Goal: Information Seeking & Learning: Learn about a topic

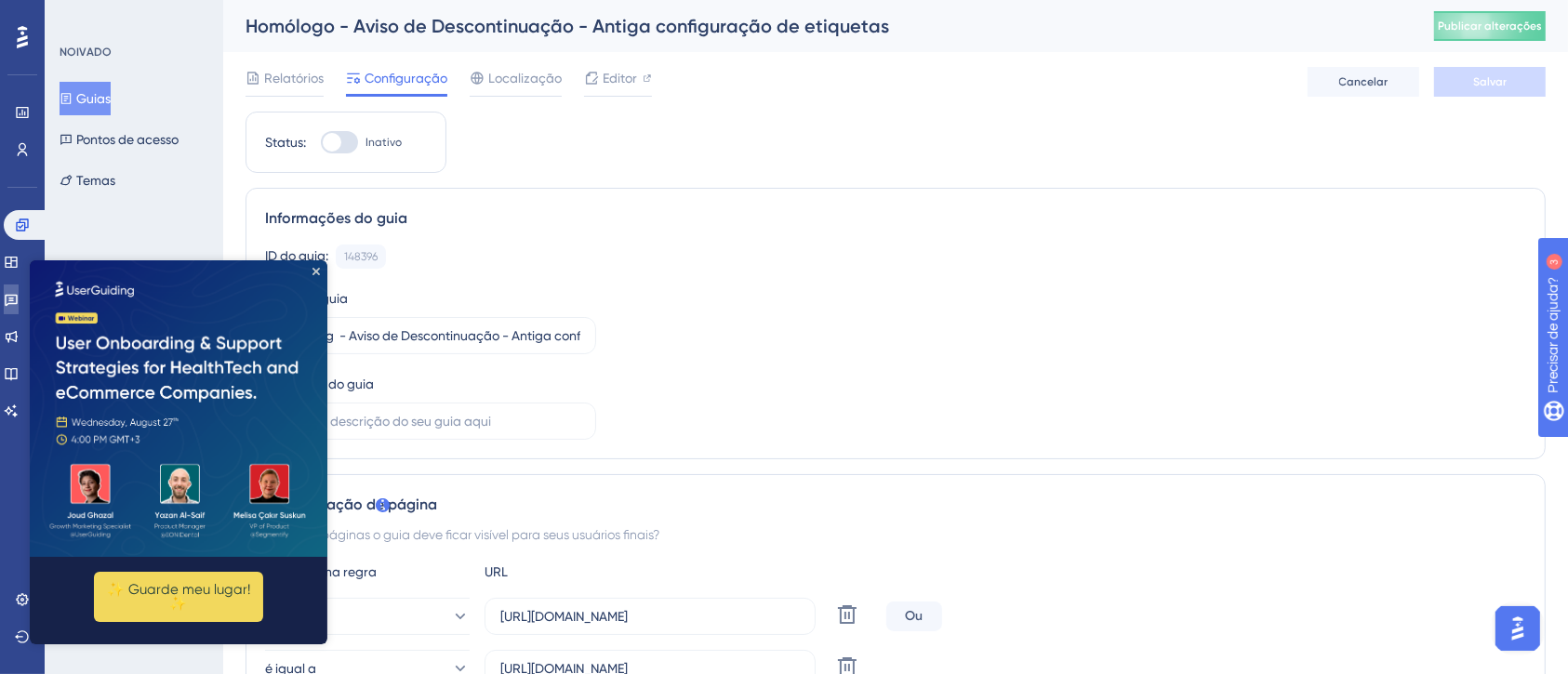
click at [15, 309] on link at bounding box center [11, 299] width 15 height 30
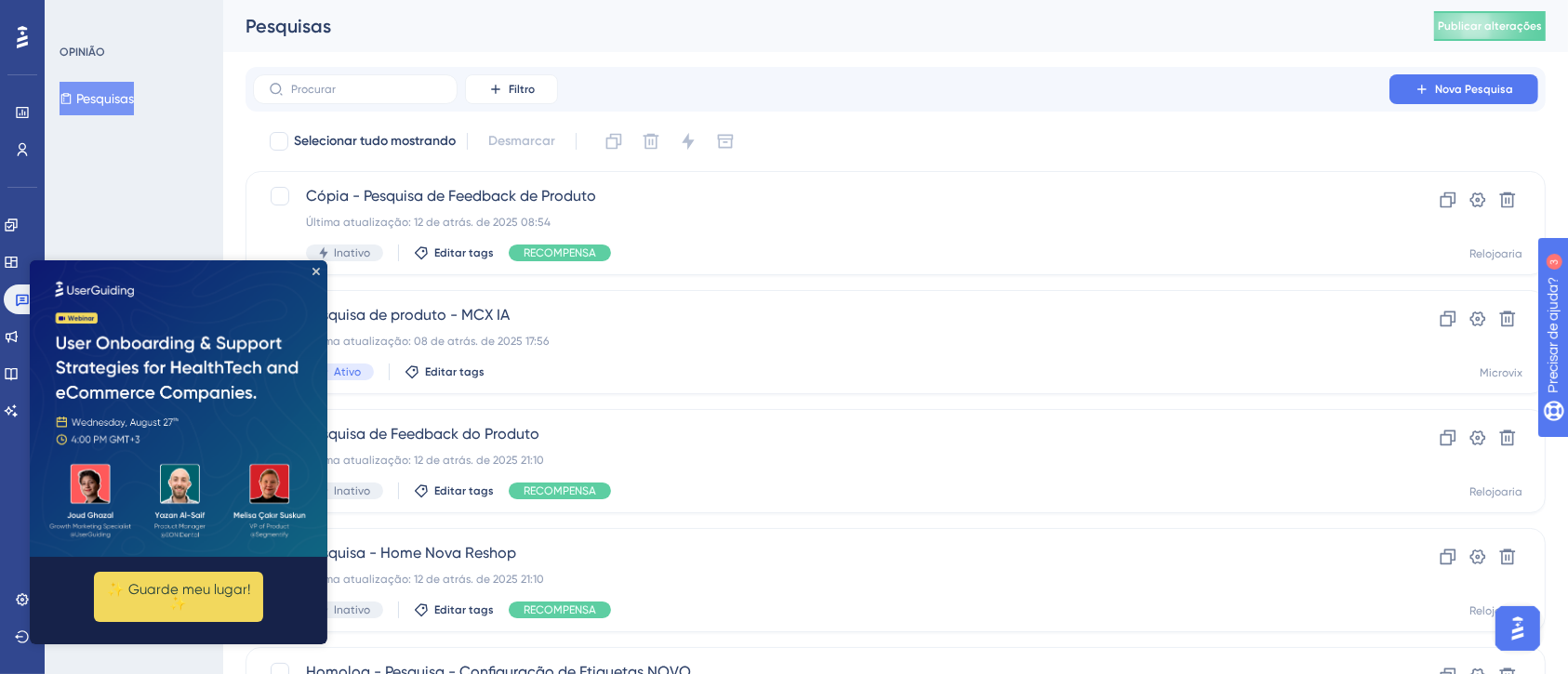
click at [310, 272] on img at bounding box center [178, 406] width 297 height 296
click at [314, 266] on img at bounding box center [178, 406] width 297 height 296
click at [318, 268] on icon "Fechar visualização" at bounding box center [316, 270] width 8 height 8
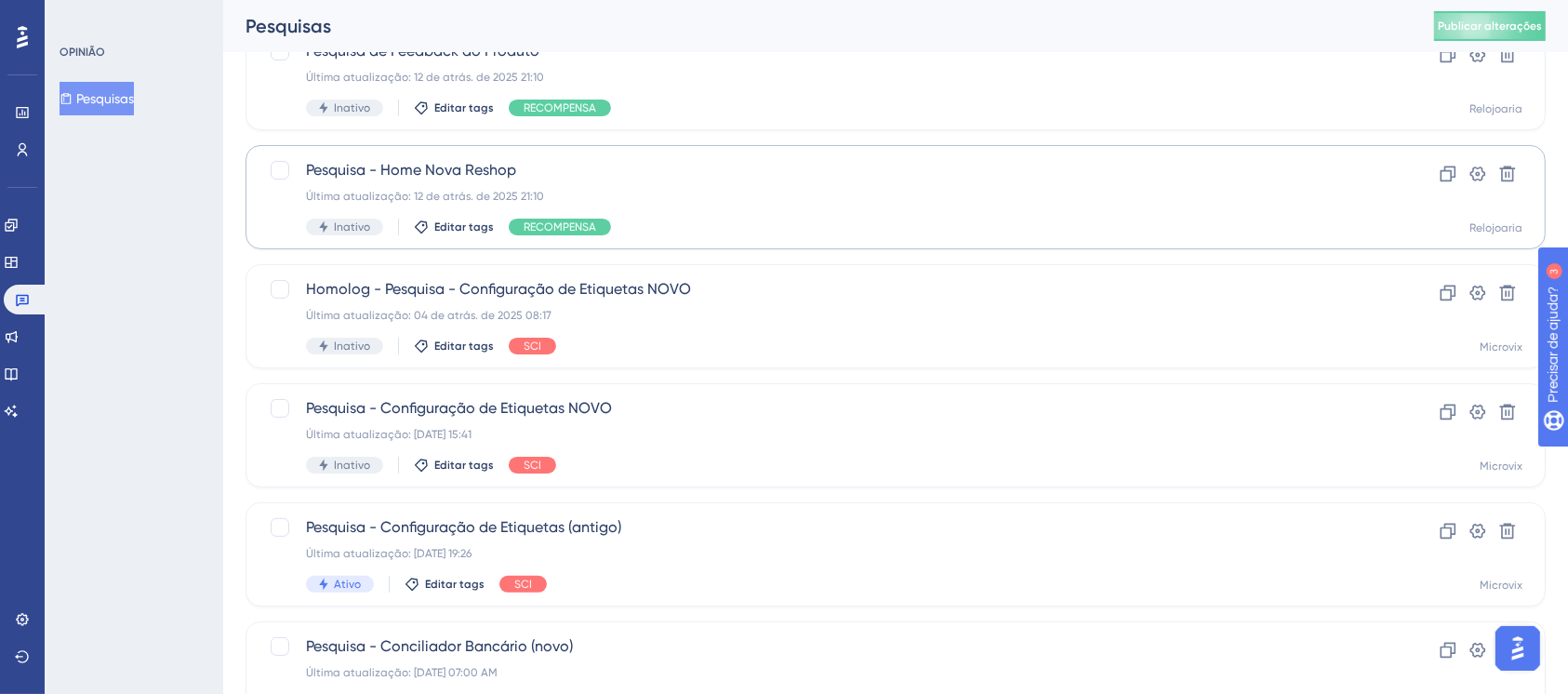
scroll to position [496, 0]
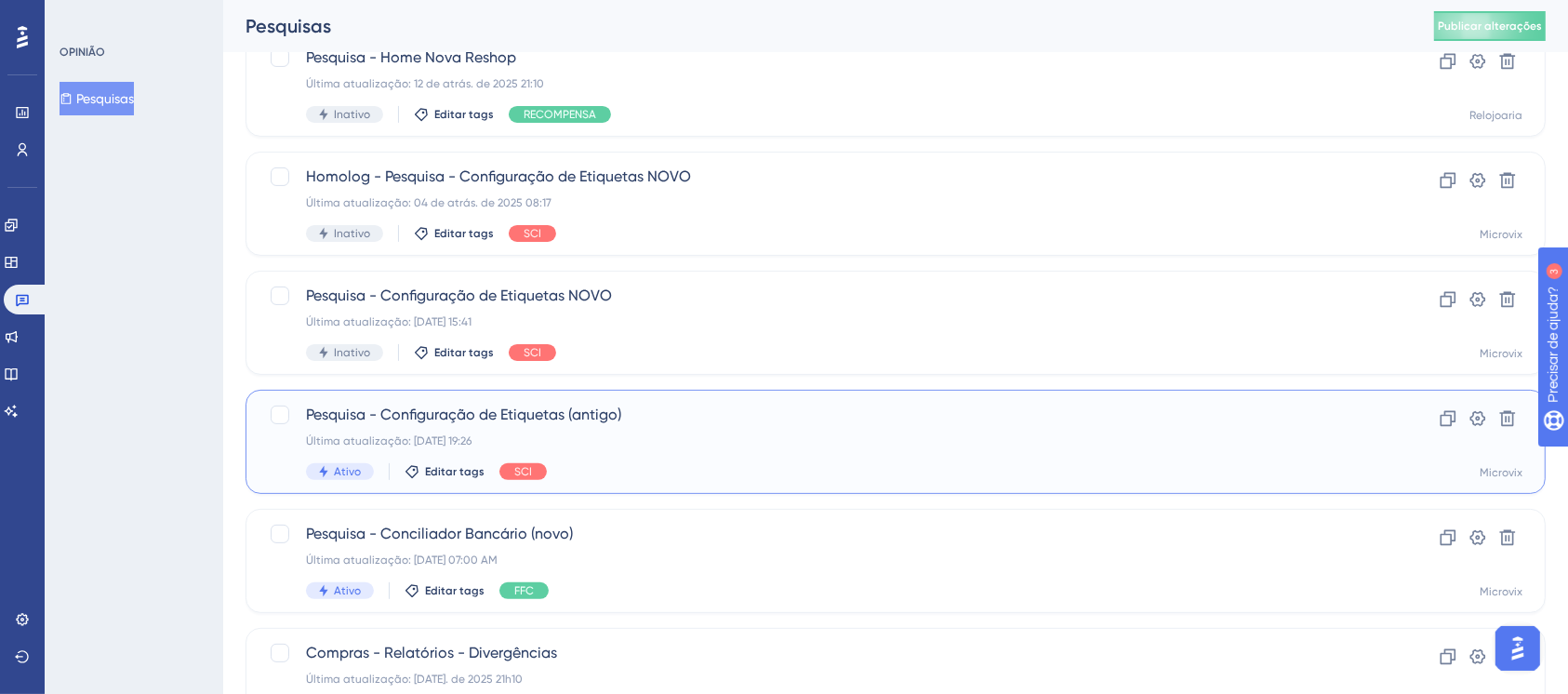
click at [632, 441] on div "Última atualização: [DATE] 19:26" at bounding box center [821, 441] width 1031 height 15
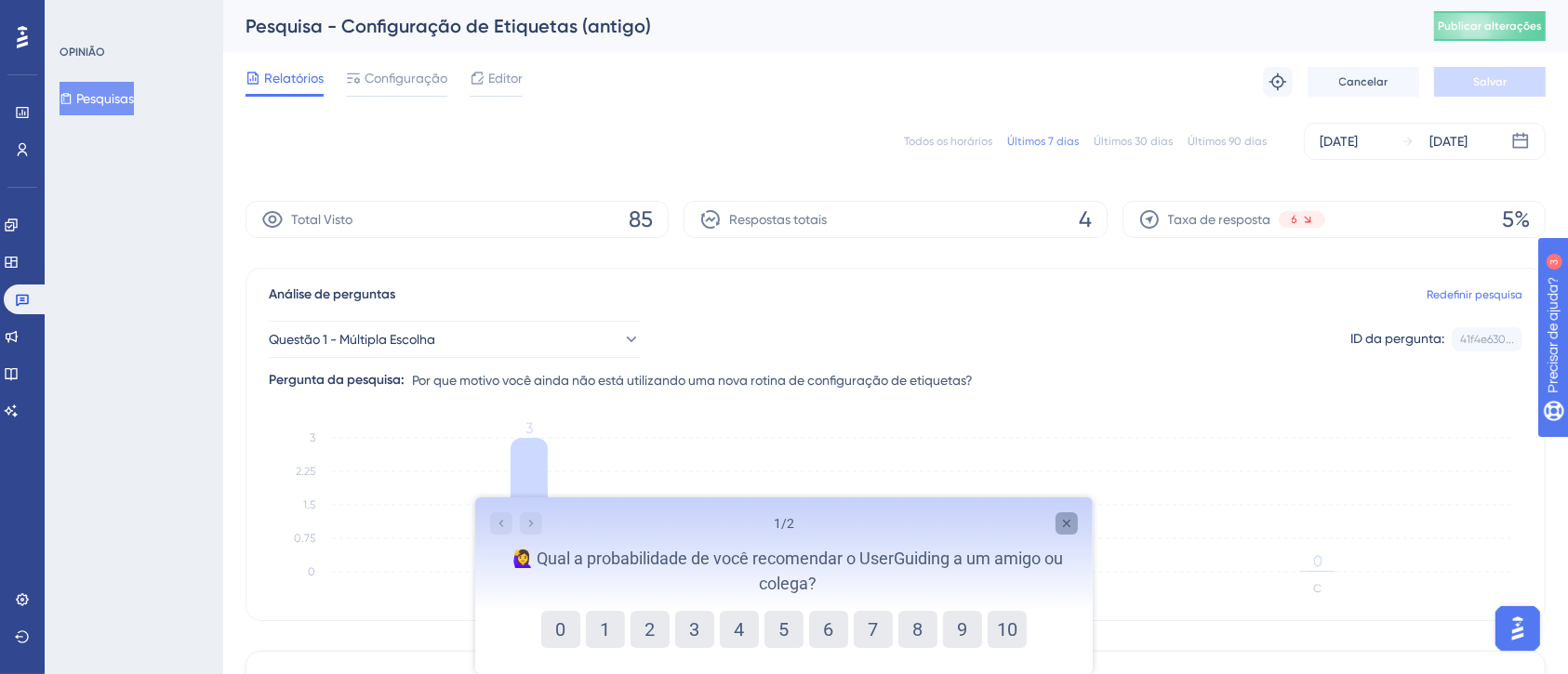
click at [1060, 518] on icon "Pesquisa detalhada" at bounding box center [1066, 523] width 15 height 15
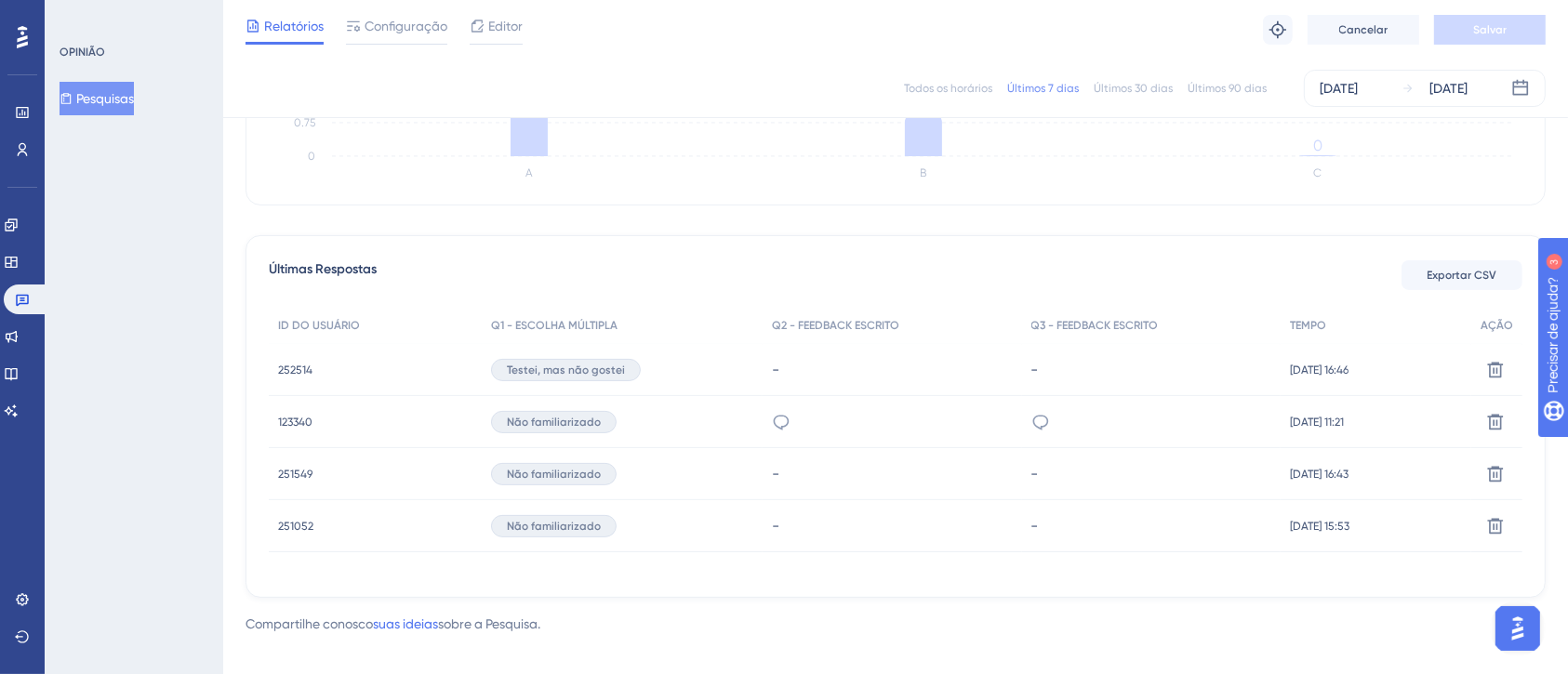
scroll to position [427, 0]
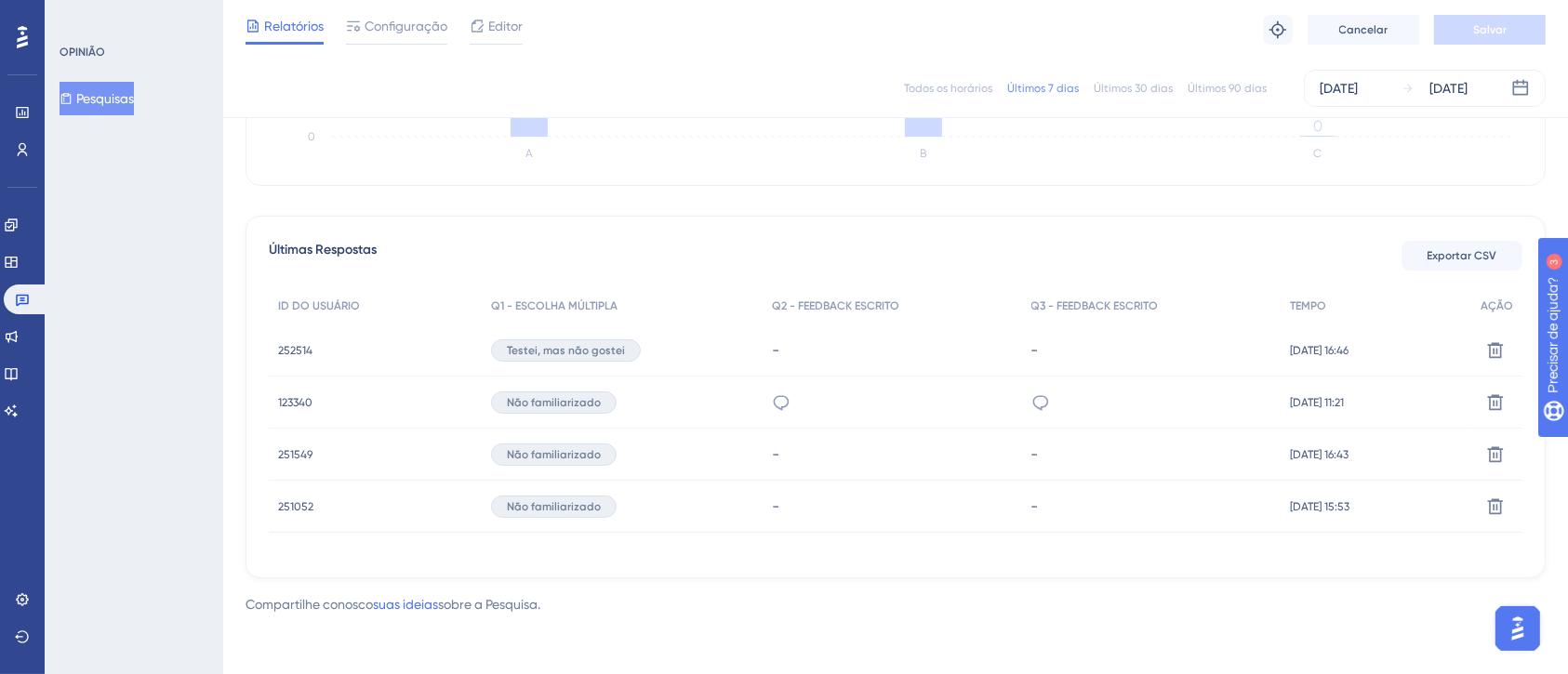
click at [772, 411] on div "não conheci, estudando e vendo as novas opções, vendo o novo modelo" at bounding box center [781, 402] width 19 height 52
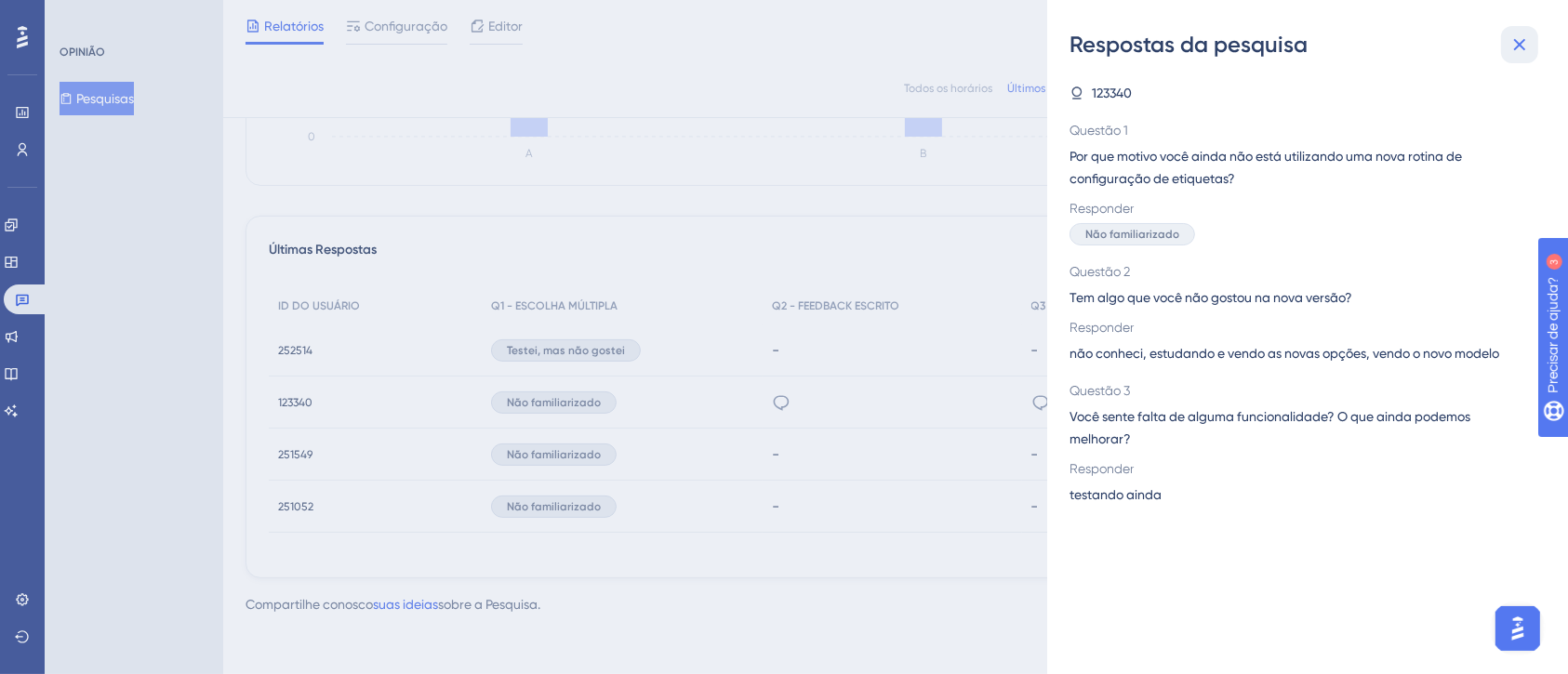
click at [1515, 45] on icon at bounding box center [1518, 44] width 22 height 22
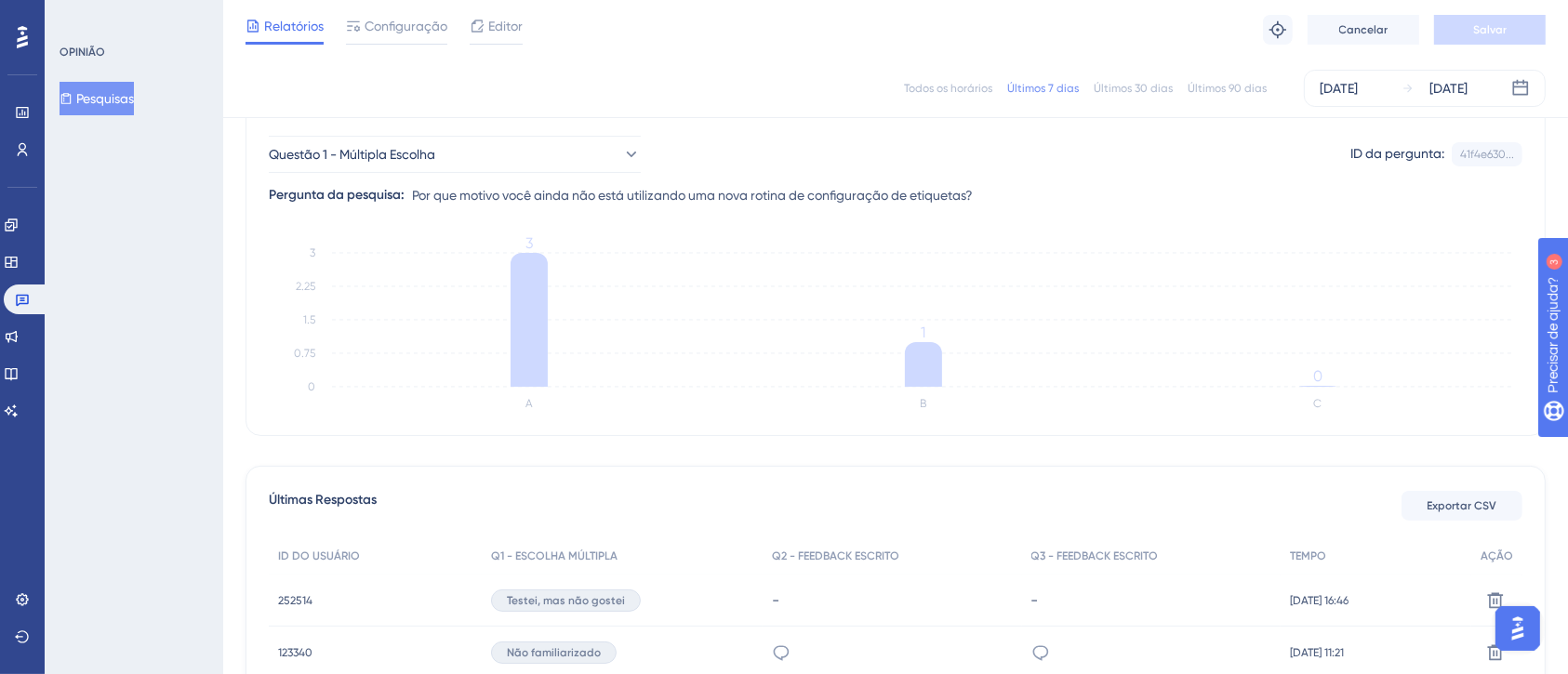
scroll to position [0, 0]
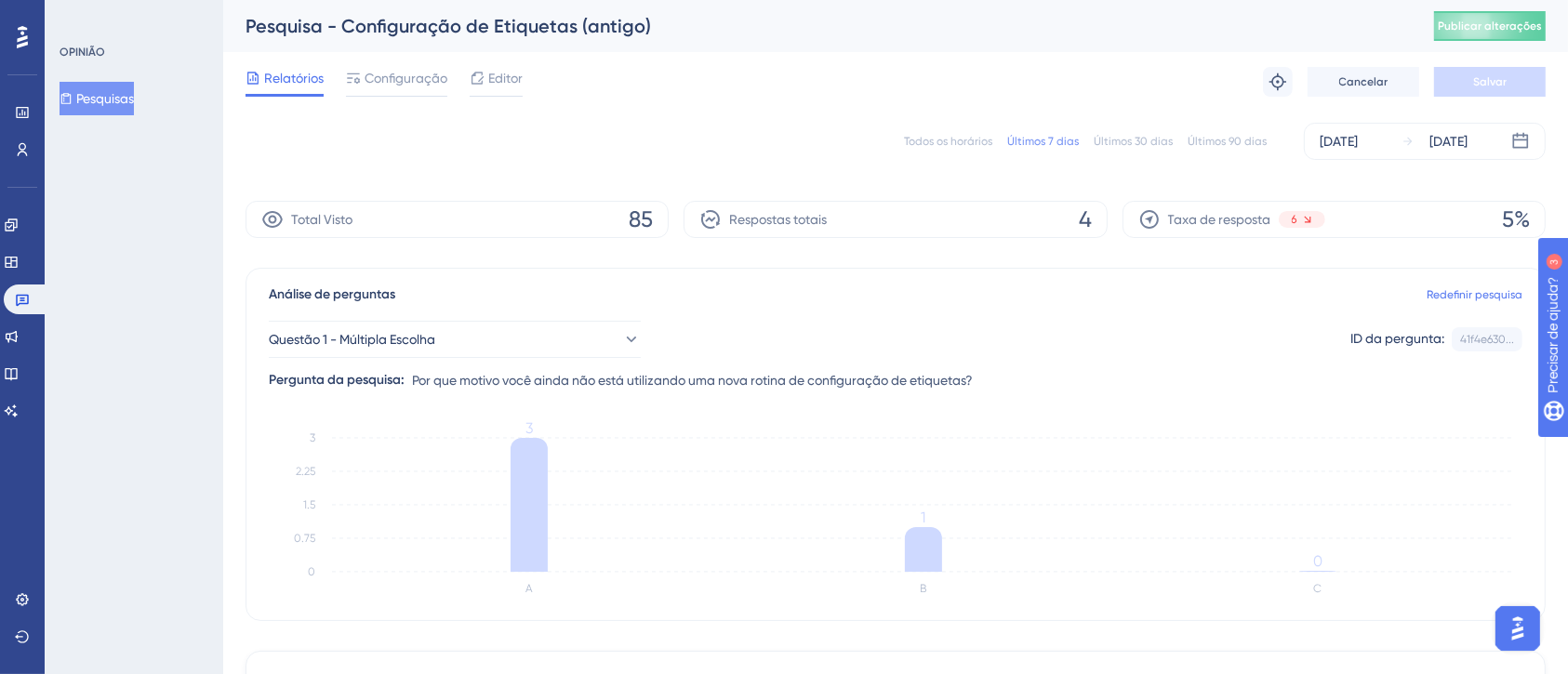
click at [1110, 136] on font "Últimos 30 dias" at bounding box center [1133, 142] width 79 height 13
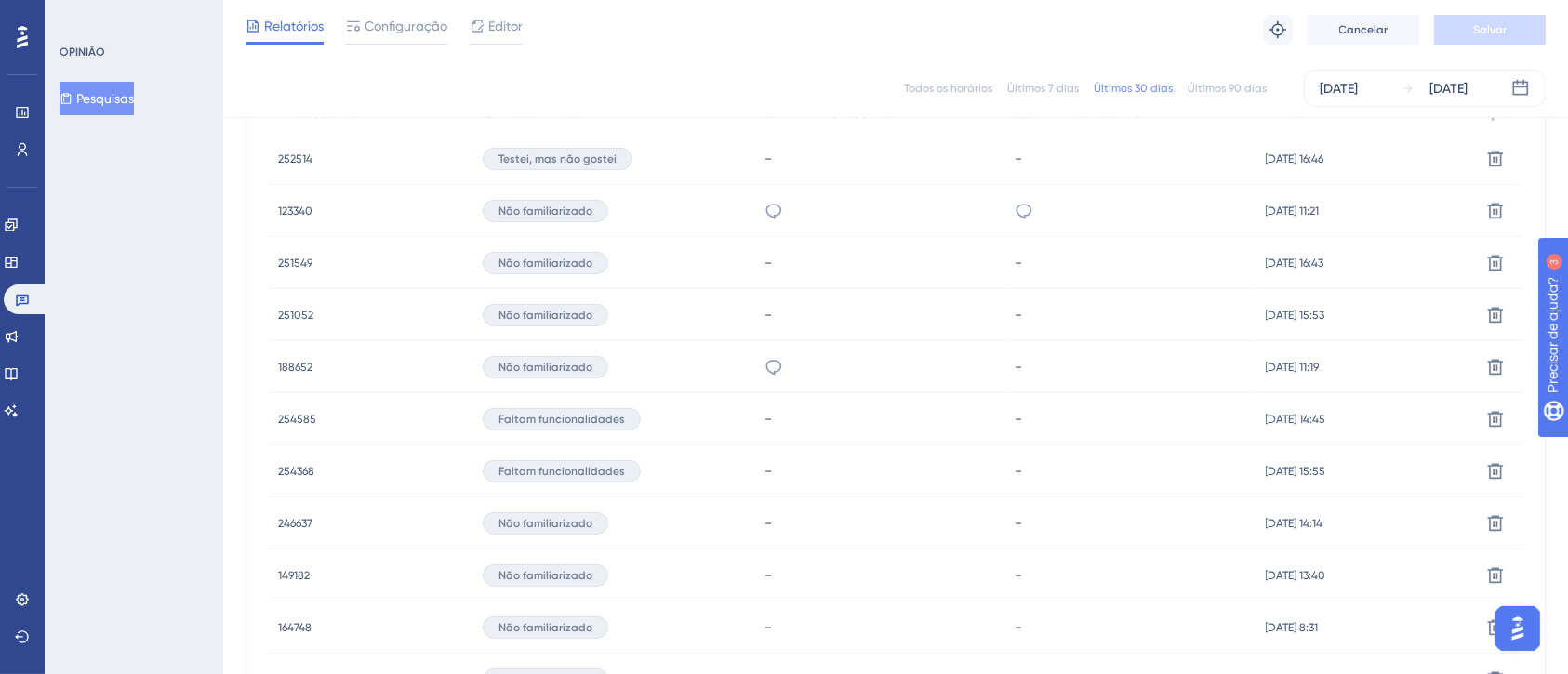
scroll to position [743, 0]
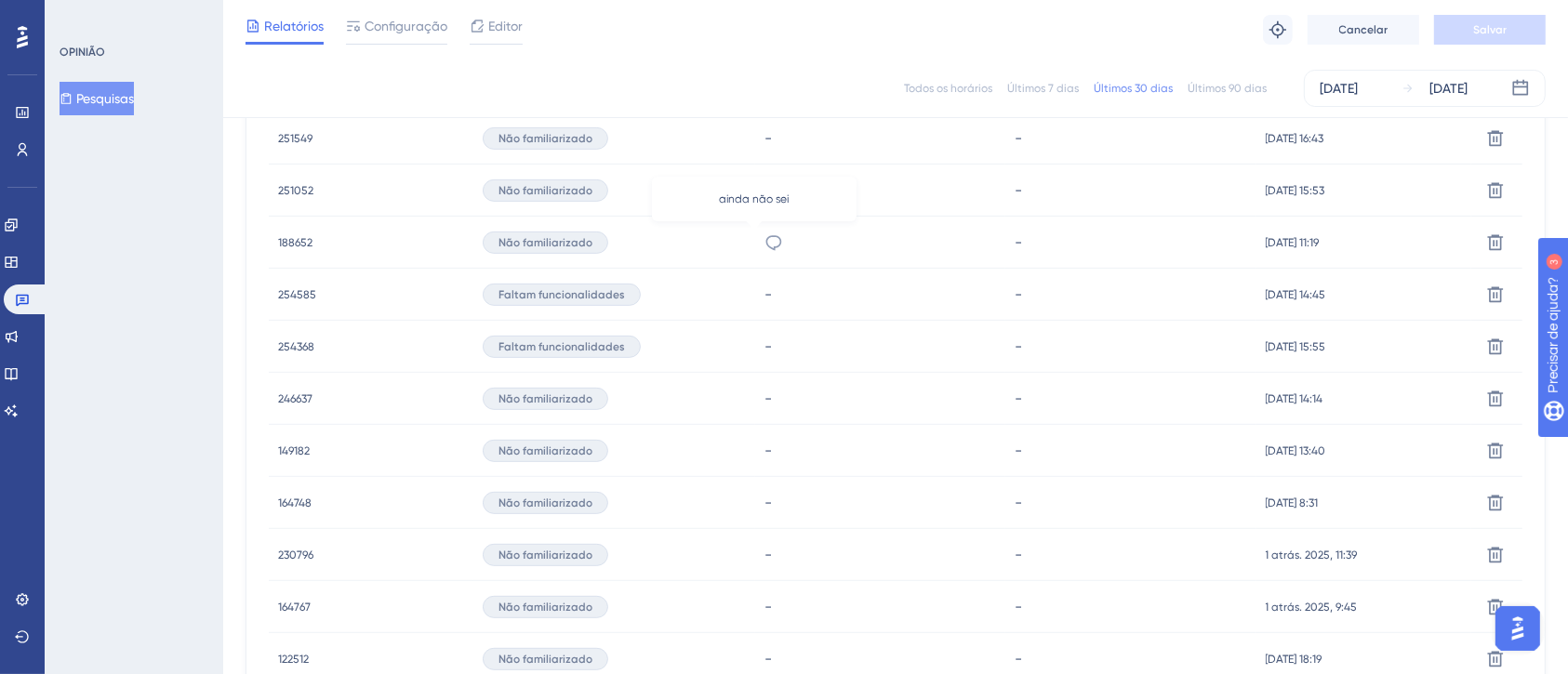
click at [764, 249] on icon at bounding box center [774, 243] width 19 height 19
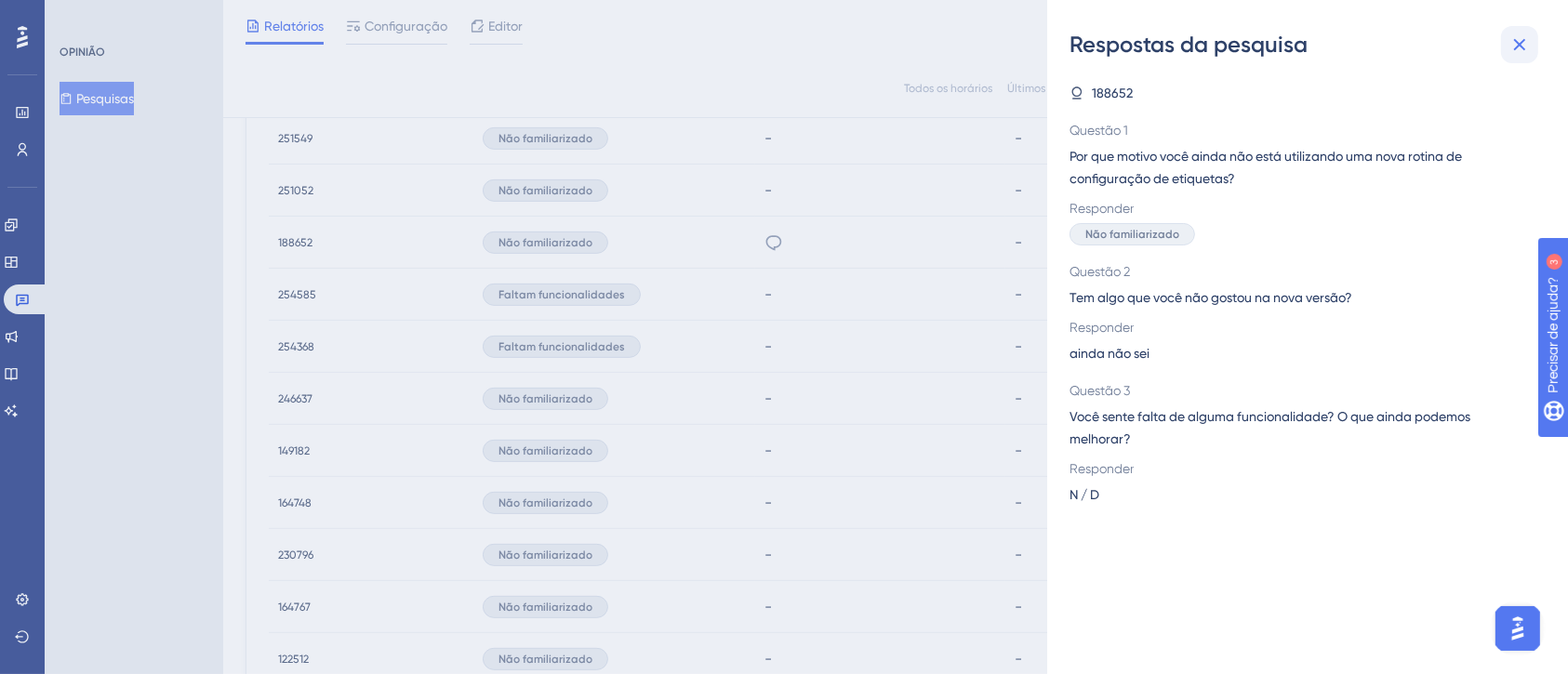
click at [1524, 42] on icon at bounding box center [1518, 44] width 22 height 22
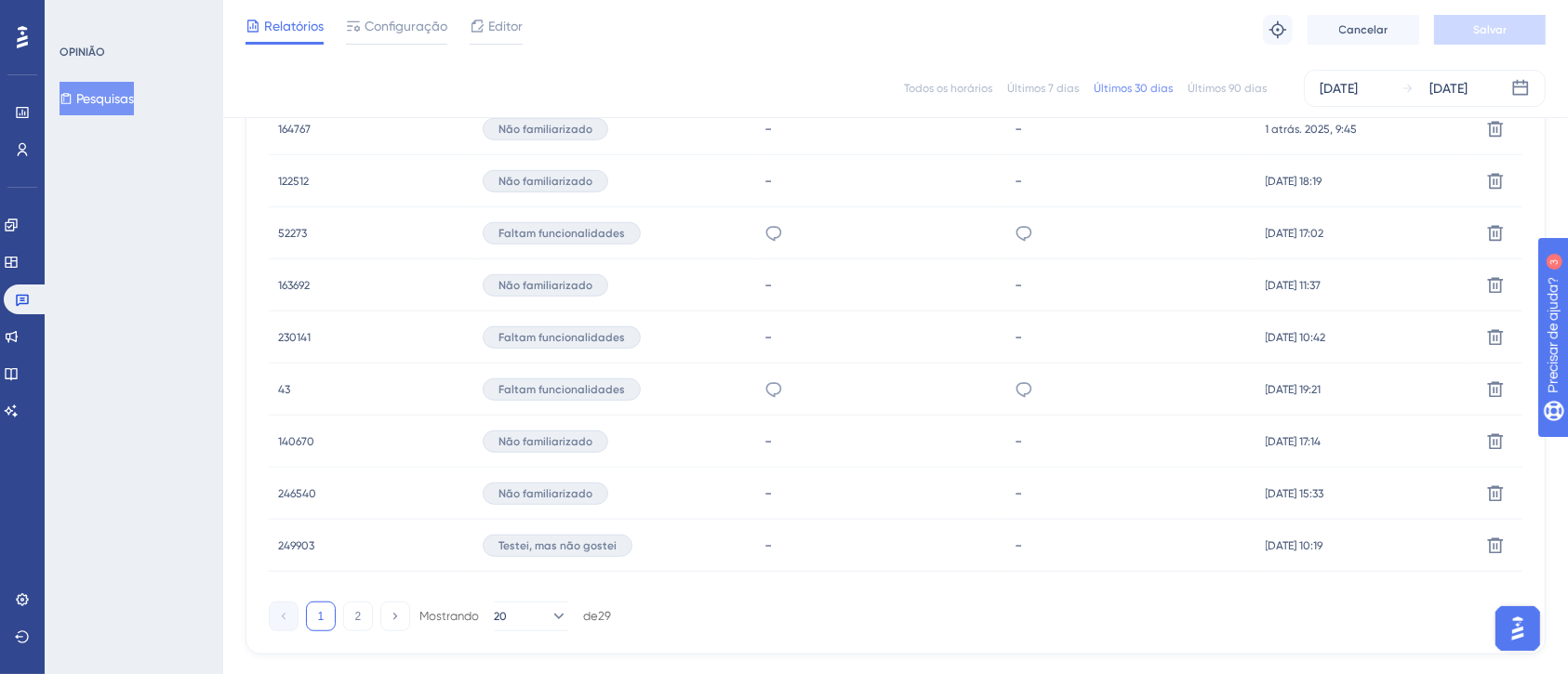
scroll to position [1298, 0]
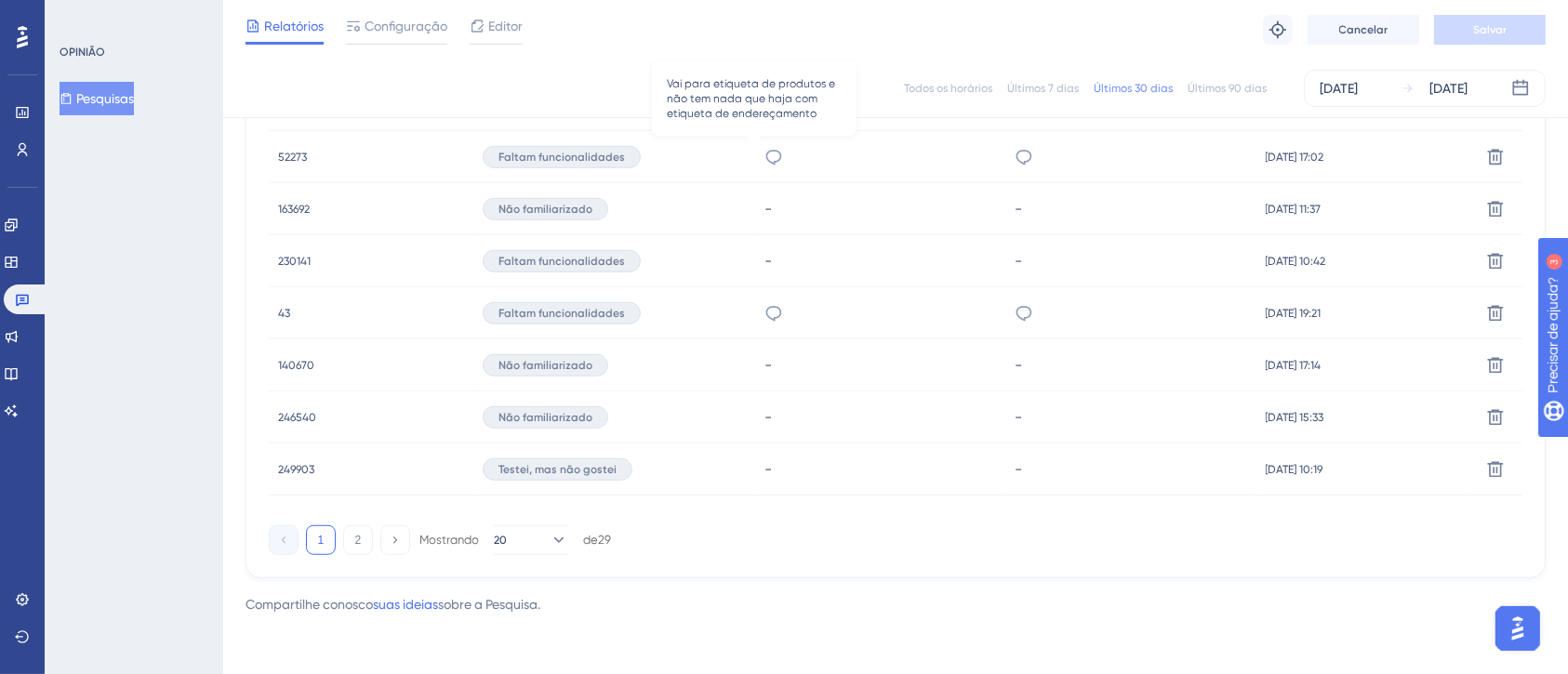
click at [764, 156] on icon at bounding box center [774, 157] width 19 height 19
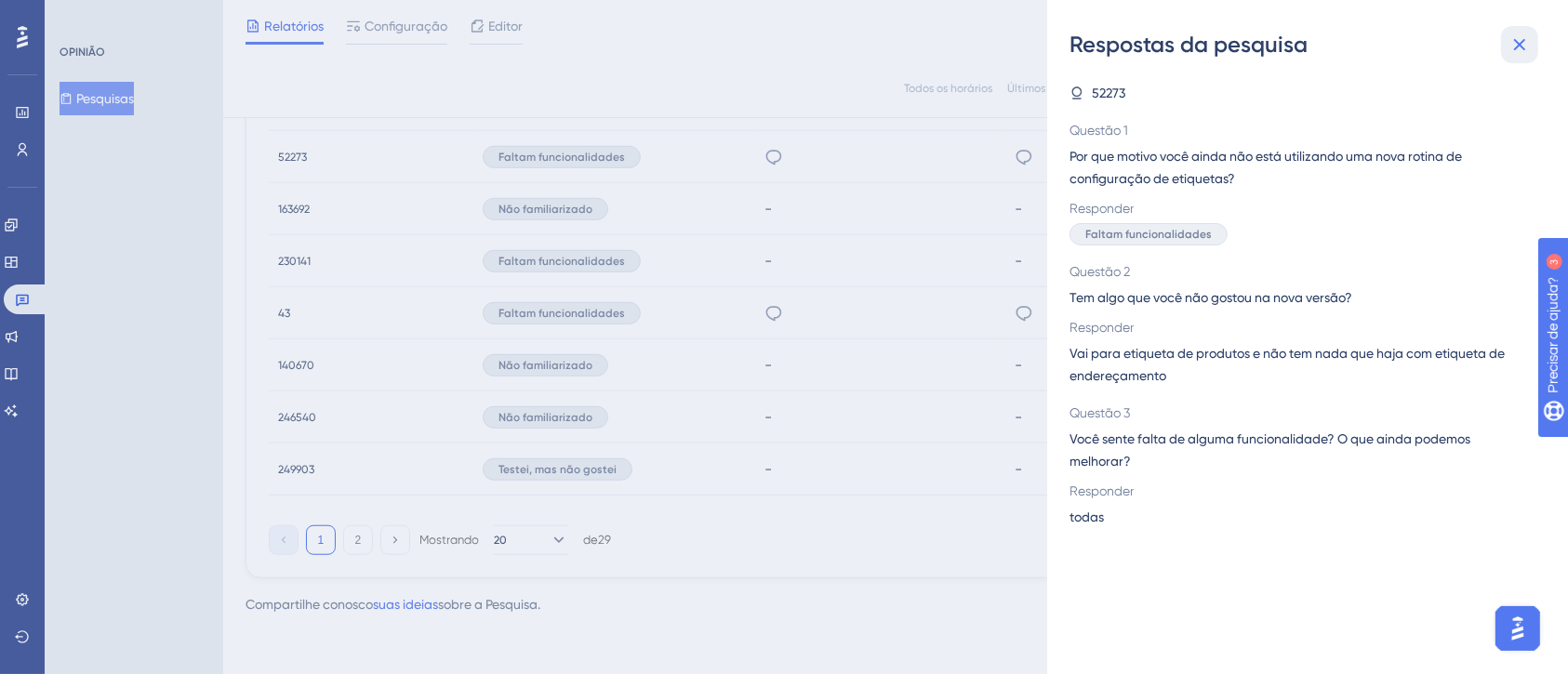
click at [1529, 39] on icon at bounding box center [1518, 44] width 22 height 22
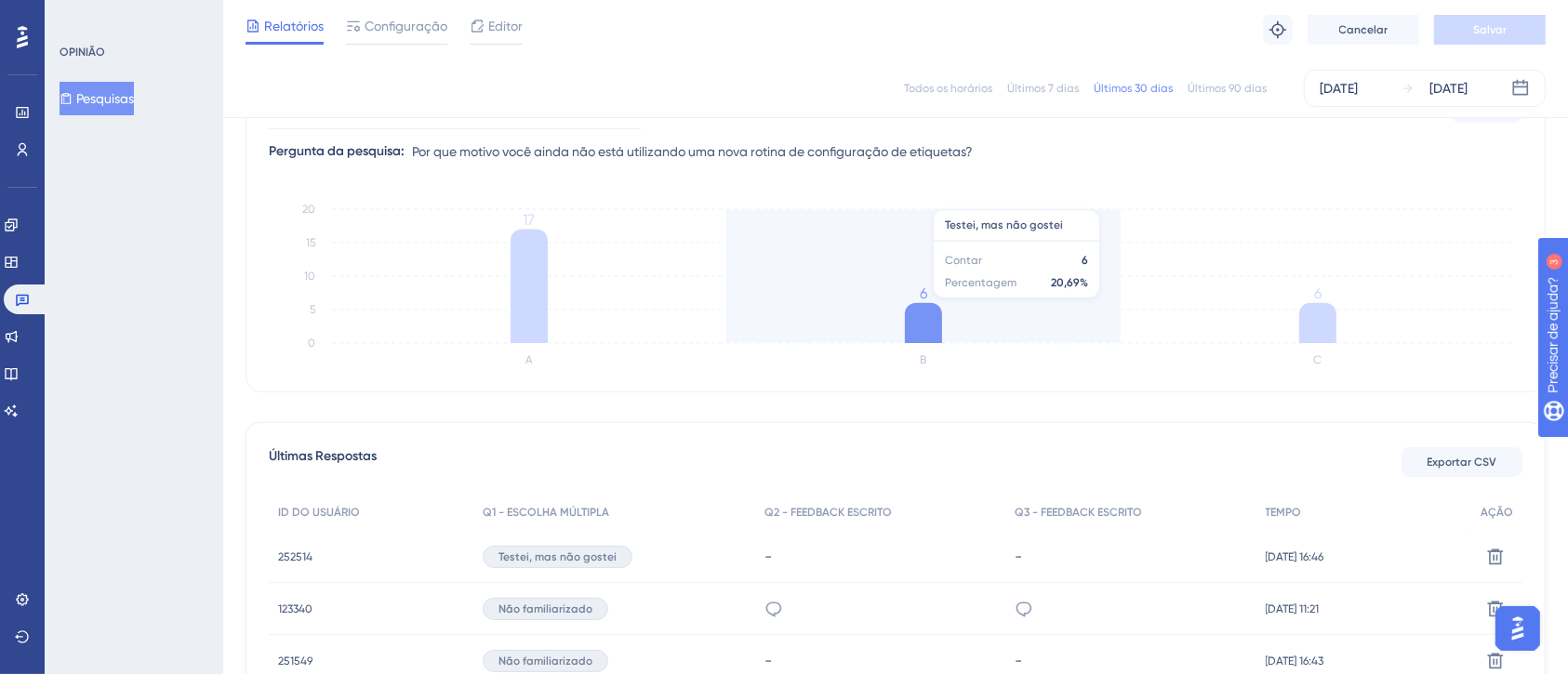
scroll to position [182, 0]
